Goal: Task Accomplishment & Management: Complete application form

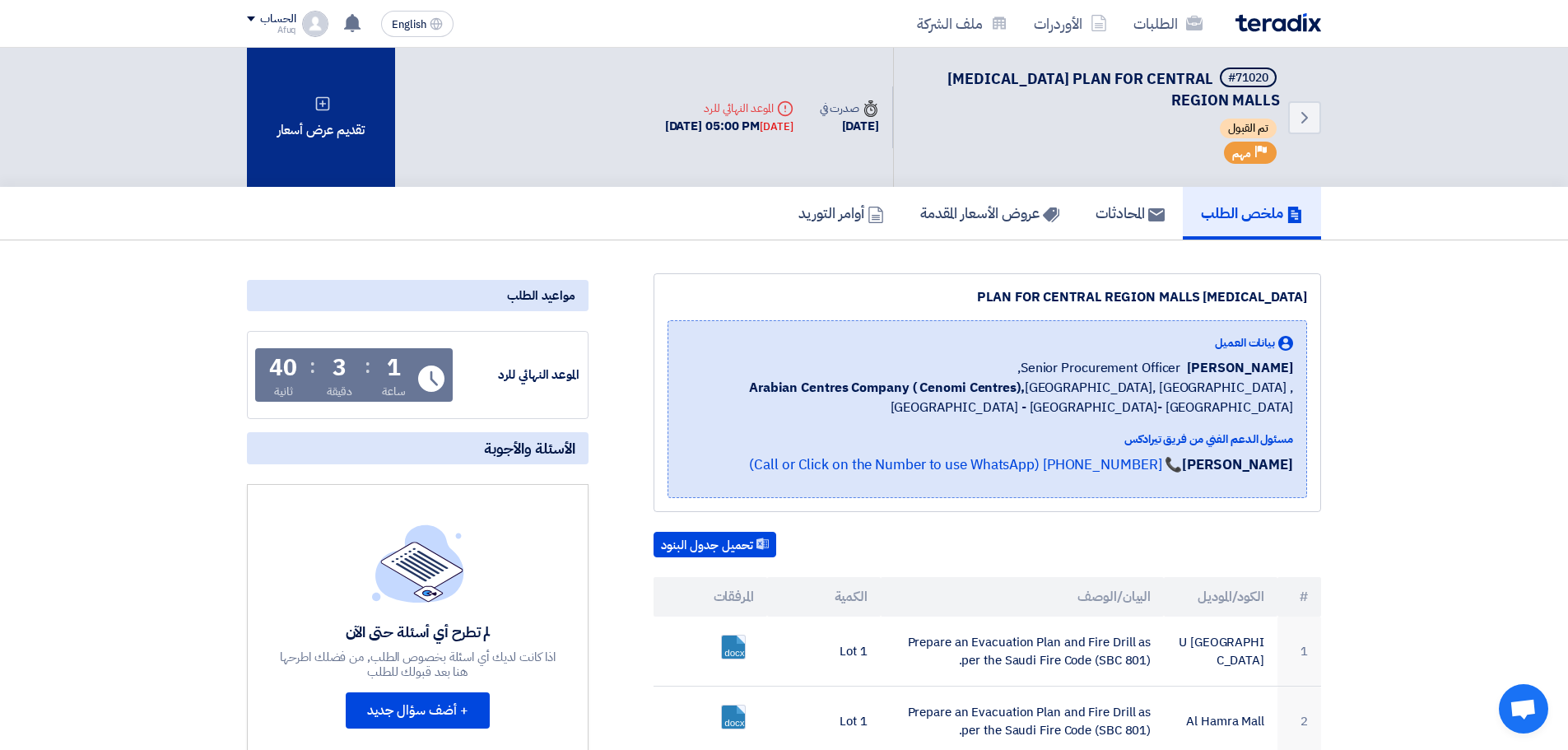
drag, startPoint x: 0, startPoint y: 0, endPoint x: 359, endPoint y: 135, distance: 383.5
click at [359, 135] on div "تقديم عرض أسعار" at bounding box center [321, 117] width 148 height 139
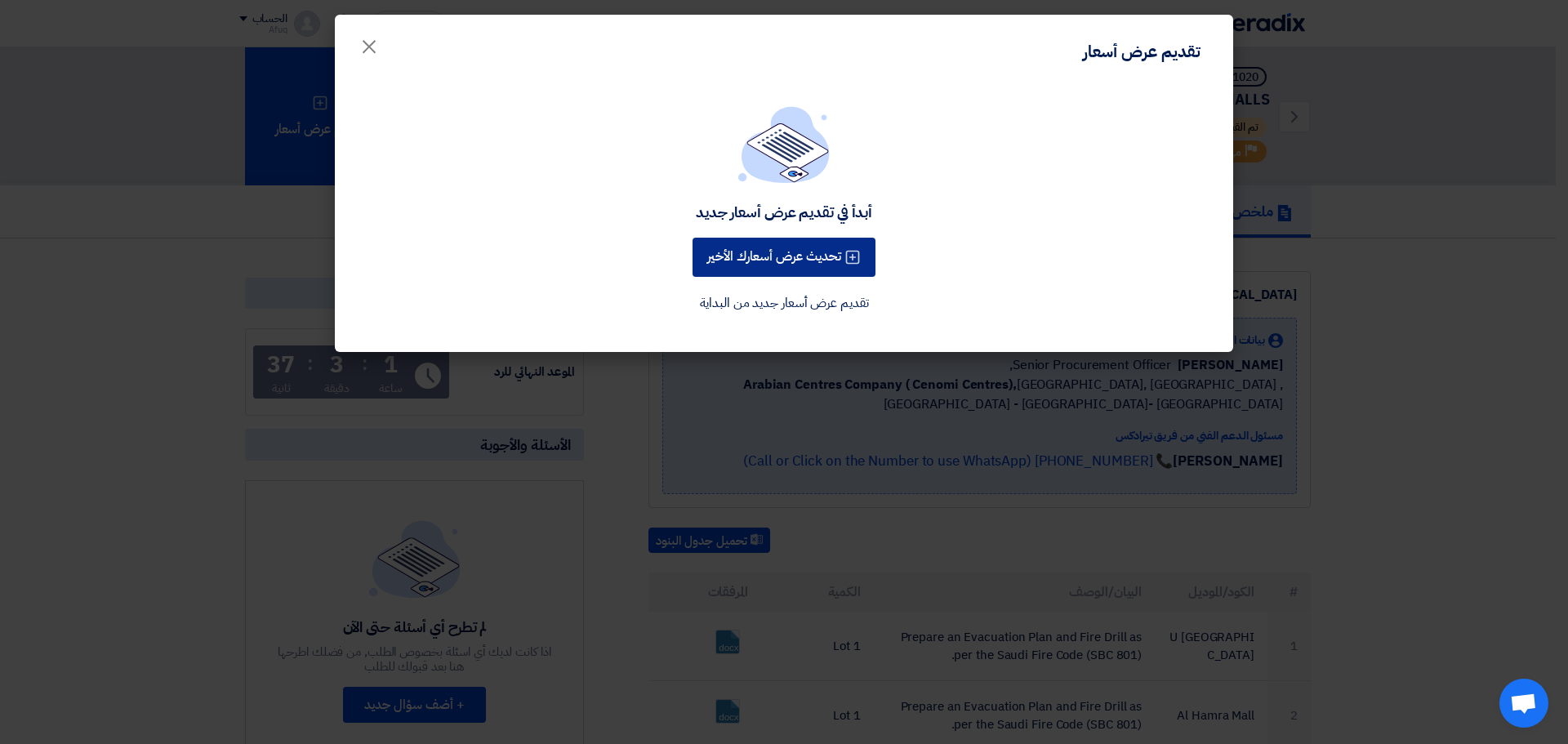
click at [810, 250] on button "تحديث عرض أسعارك الأخير" at bounding box center [784, 257] width 183 height 39
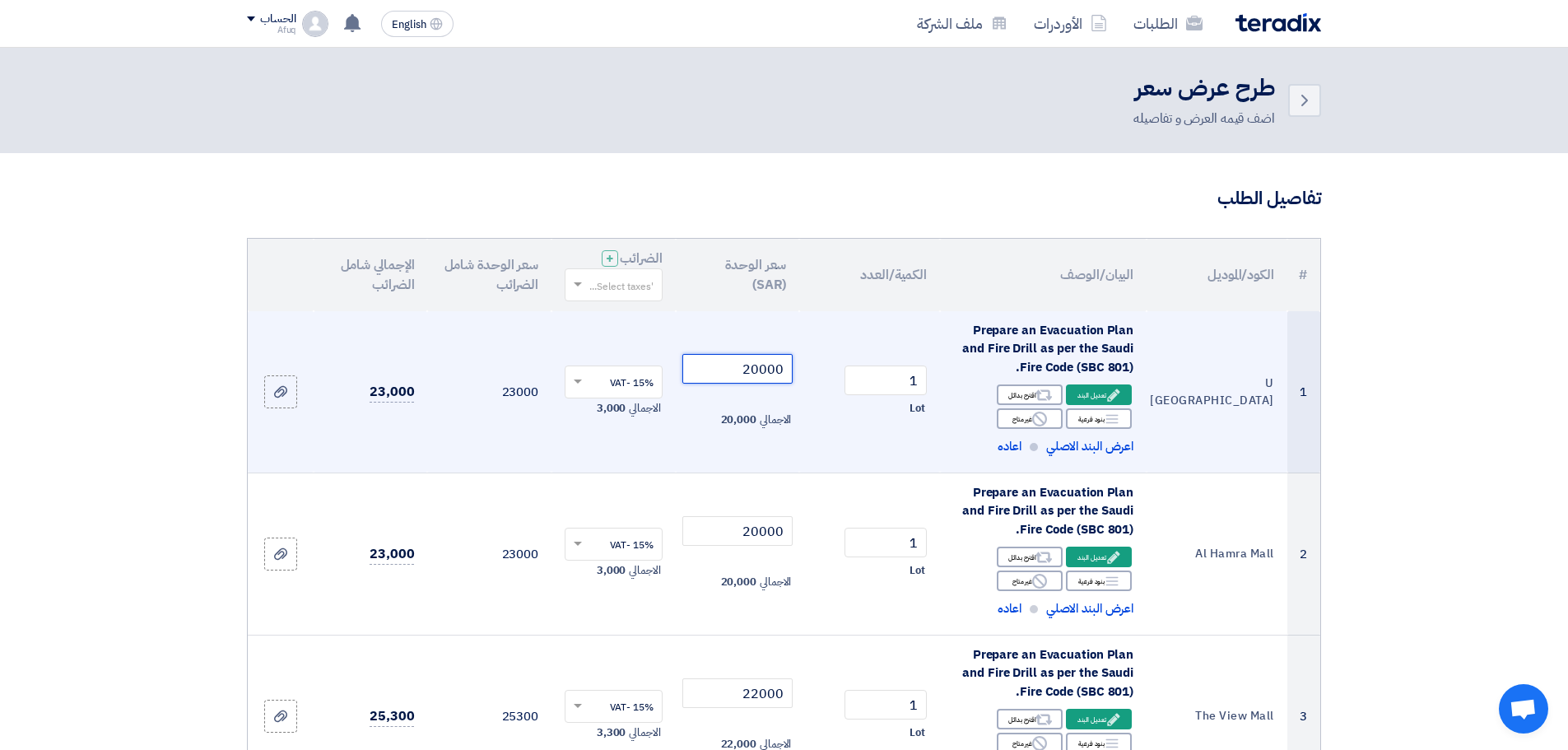
click at [754, 367] on input "20000" at bounding box center [738, 369] width 111 height 29
click at [835, 389] on div "1" at bounding box center [870, 381] width 114 height 29
click at [765, 417] on span "الاجمالي" at bounding box center [776, 420] width 31 height 17
click at [748, 421] on span "20,000" at bounding box center [739, 420] width 35 height 17
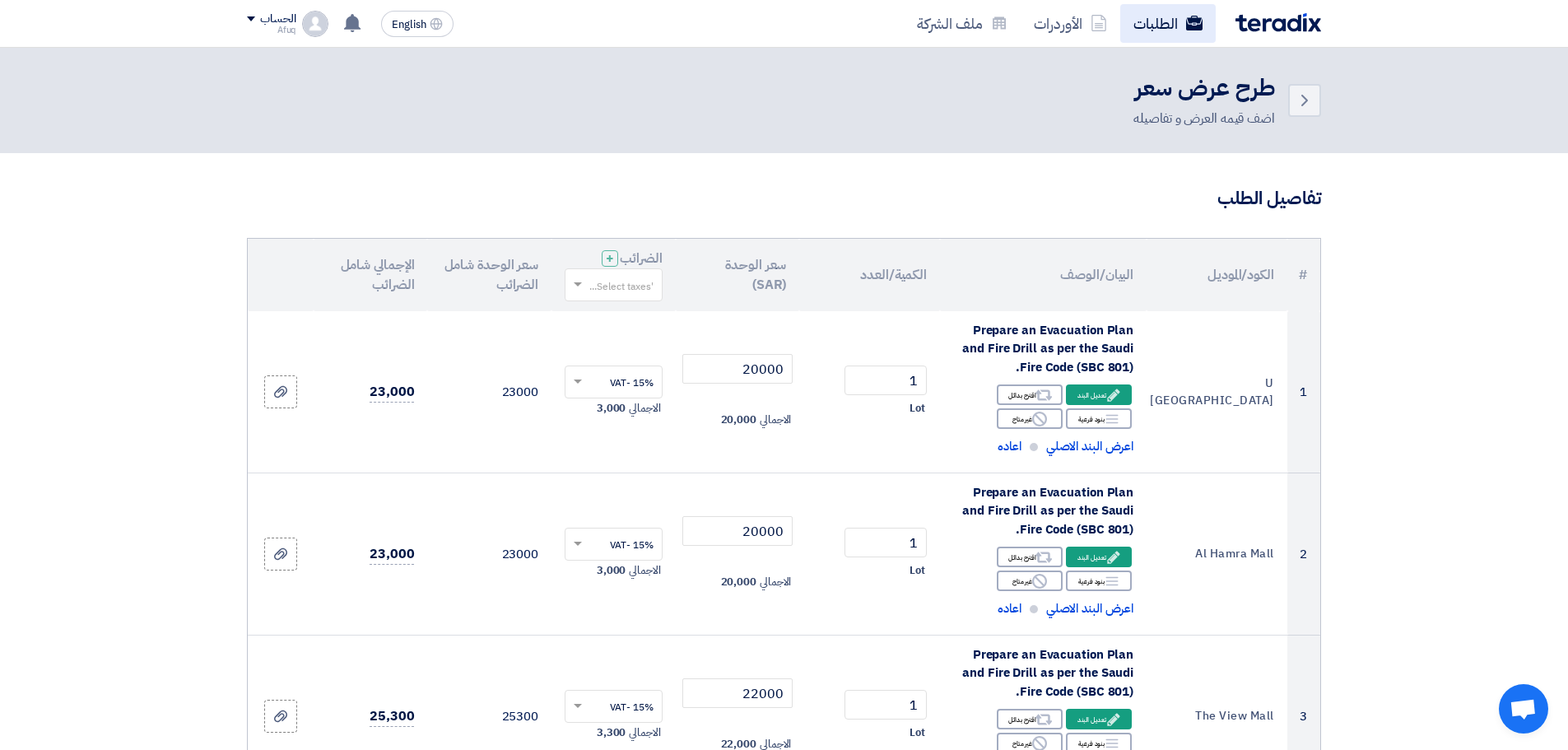
click at [1147, 24] on link "الطلبات" at bounding box center [1168, 23] width 96 height 39
